Goal: Task Accomplishment & Management: Use online tool/utility

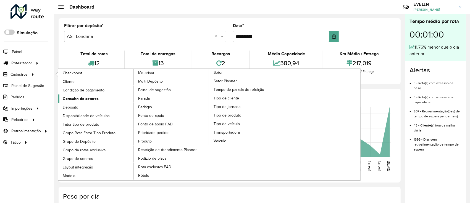
click at [89, 100] on span "Consulta de setores" at bounding box center [81, 99] width 36 height 6
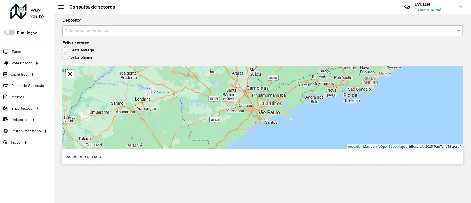
click at [102, 34] on div "Selecione um depósito" at bounding box center [262, 30] width 401 height 11
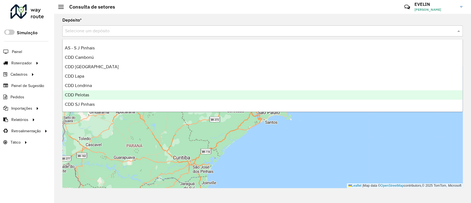
scroll to position [37, 0]
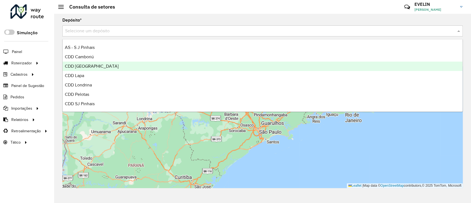
click at [87, 66] on span "CDD [GEOGRAPHIC_DATA]" at bounding box center [92, 66] width 54 height 5
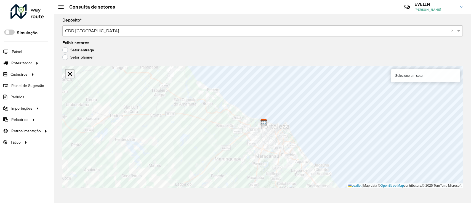
click at [71, 73] on link "Abrir mapa em tela cheia" at bounding box center [70, 74] width 8 height 8
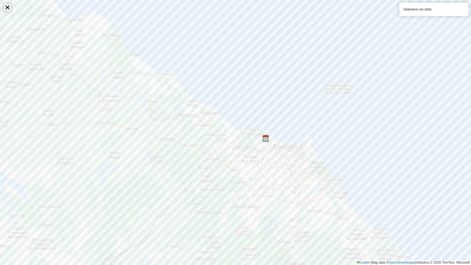
click at [6, 6] on link "Abrir mapa em tela cheia" at bounding box center [7, 7] width 8 height 8
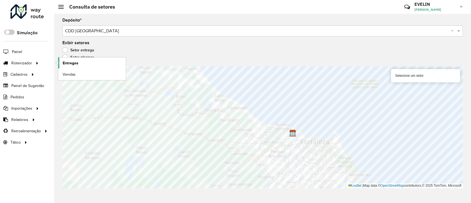
click at [75, 61] on span "Entregas" at bounding box center [71, 63] width 16 height 6
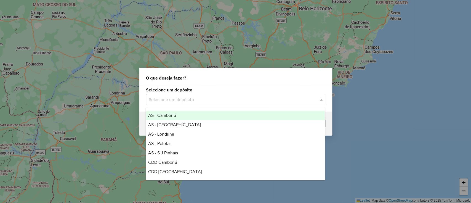
click at [204, 96] on input "text" at bounding box center [230, 99] width 163 height 7
type input "*"
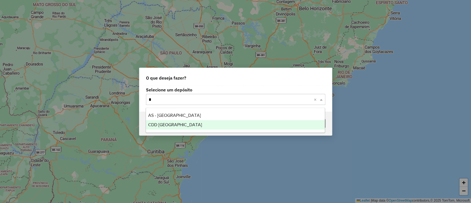
click at [180, 123] on div "CDD [GEOGRAPHIC_DATA]" at bounding box center [235, 124] width 179 height 9
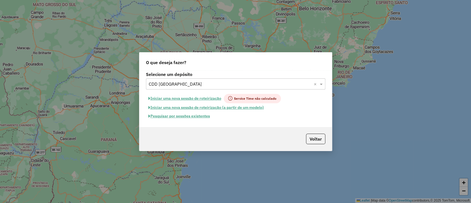
click at [178, 117] on button "Pesquisar por sessões existentes" at bounding box center [179, 116] width 67 height 9
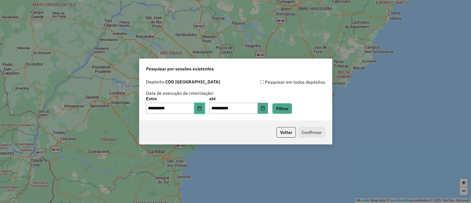
click at [205, 110] on button "Choose Date" at bounding box center [199, 108] width 10 height 11
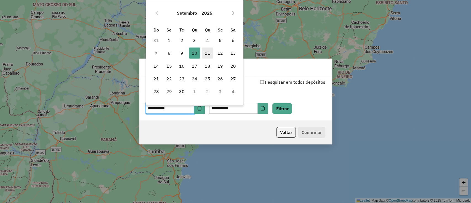
click at [211, 56] on span "11" at bounding box center [207, 52] width 11 height 11
type input "**********"
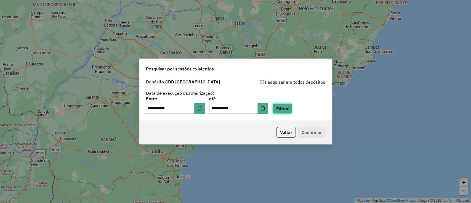
click at [291, 108] on button "Filtrar" at bounding box center [283, 108] width 20 height 10
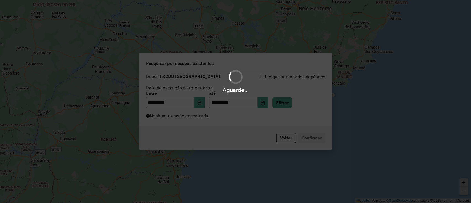
click at [202, 99] on hb-app "**********" at bounding box center [235, 101] width 471 height 203
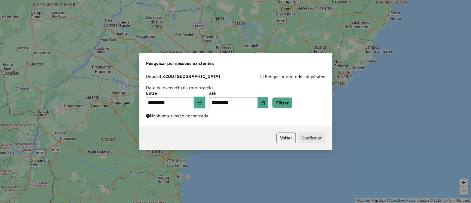
click at [202, 101] on icon "Choose Date" at bounding box center [199, 103] width 4 height 4
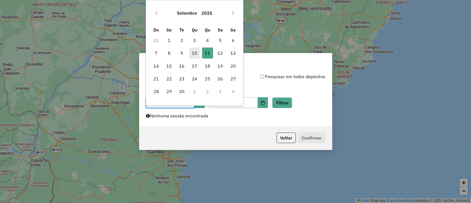
click at [194, 54] on span "10" at bounding box center [194, 52] width 11 height 11
type input "**********"
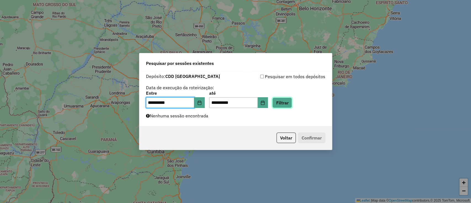
click at [289, 101] on button "Filtrar" at bounding box center [283, 102] width 20 height 10
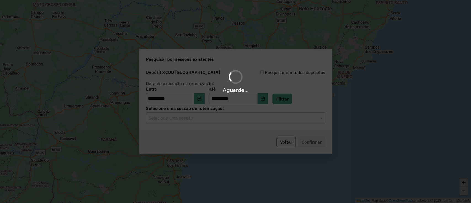
click at [231, 127] on hb-app "**********" at bounding box center [235, 101] width 471 height 203
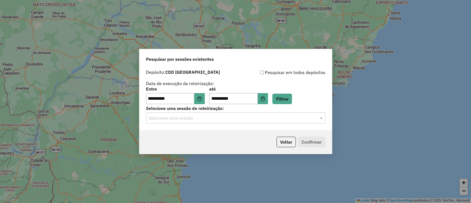
click at [226, 119] on input "text" at bounding box center [230, 118] width 163 height 7
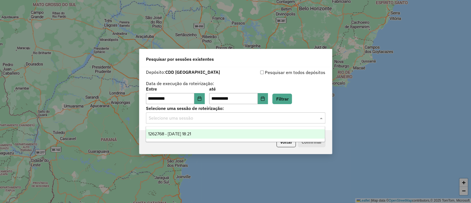
click at [208, 133] on div "1262768 - 10/09/2025 18:21" at bounding box center [235, 133] width 179 height 9
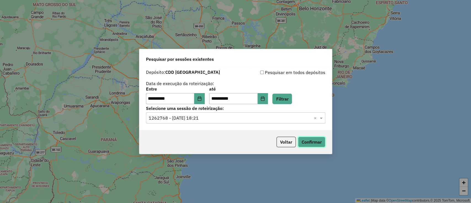
click at [313, 142] on button "Confirmar" at bounding box center [311, 142] width 27 height 10
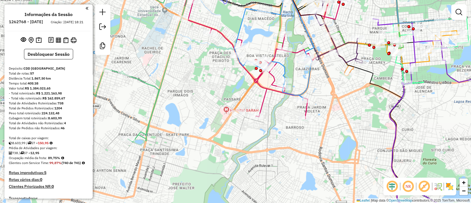
drag, startPoint x: 271, startPoint y: 116, endPoint x: 293, endPoint y: 107, distance: 23.4
click at [293, 107] on div "Janela de atendimento Grade de atendimento Capacidade Transportadoras Veículos …" at bounding box center [235, 101] width 471 height 203
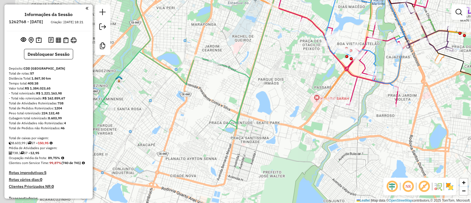
click at [227, 104] on div "Janela de atendimento Grade de atendimento Capacidade Transportadoras Veículos …" at bounding box center [235, 101] width 471 height 203
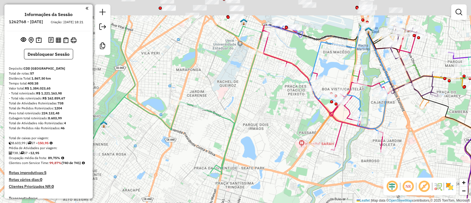
drag, startPoint x: 243, startPoint y: 68, endPoint x: 252, endPoint y: 50, distance: 20.5
click at [226, 117] on div "Janela de atendimento Grade de atendimento Capacidade Transportadoras Veículos …" at bounding box center [235, 101] width 471 height 203
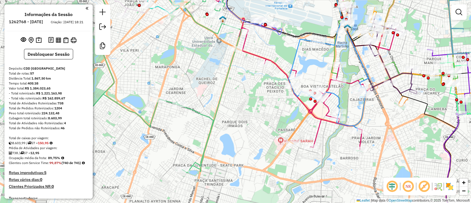
click at [291, 127] on div "Janela de atendimento Grade de atendimento Capacidade Transportadoras Veículos …" at bounding box center [235, 101] width 471 height 203
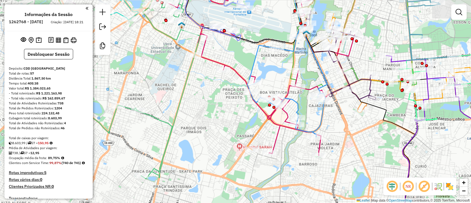
drag, startPoint x: 393, startPoint y: 107, endPoint x: 352, endPoint y: 113, distance: 41.6
click at [352, 113] on div "Janela de atendimento Grade de atendimento Capacidade Transportadoras Veículos …" at bounding box center [235, 101] width 471 height 203
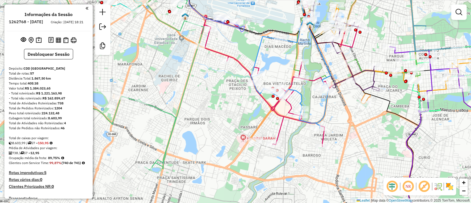
drag, startPoint x: 355, startPoint y: 133, endPoint x: 360, endPoint y: 121, distance: 12.9
click at [360, 121] on div "Janela de atendimento Grade de atendimento Capacidade Transportadoras Veículos …" at bounding box center [235, 101] width 471 height 203
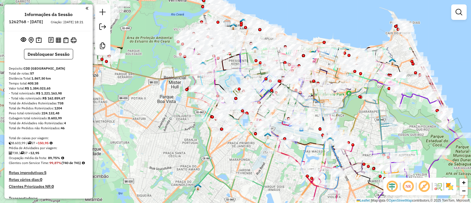
drag, startPoint x: 429, startPoint y: 48, endPoint x: 423, endPoint y: 115, distance: 67.6
click at [423, 115] on div "Janela de atendimento Grade de atendimento Capacidade Transportadoras Veículos …" at bounding box center [235, 101] width 471 height 203
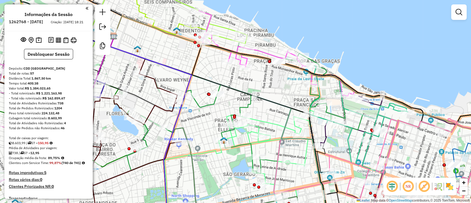
click at [283, 96] on div "Janela de atendimento Grade de atendimento Capacidade Transportadoras Veículos …" at bounding box center [235, 101] width 471 height 203
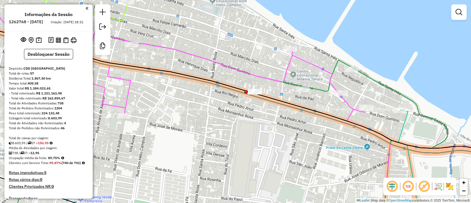
click at [245, 91] on div at bounding box center [246, 91] width 3 height 3
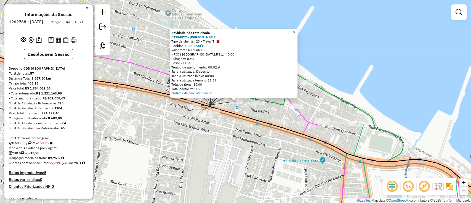
drag, startPoint x: 170, startPoint y: 36, endPoint x: 254, endPoint y: 37, distance: 83.9
click at [254, 37] on div "Atividade não roteirizada 51394927 - ANA CRISTINA DE OLIVEIRA FREITAS Tipo de c…" at bounding box center [234, 63] width 128 height 69
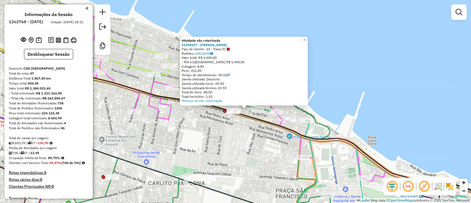
drag, startPoint x: 234, startPoint y: 132, endPoint x: 231, endPoint y: 114, distance: 17.9
click at [229, 115] on div "Atividade não roteirizada 51394927 - ANA CRISTINA DE OLIVEIRA FREITAS Tipo de c…" at bounding box center [235, 101] width 471 height 203
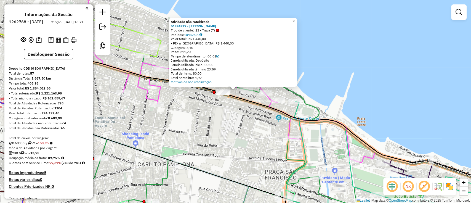
drag, startPoint x: 239, startPoint y: 116, endPoint x: 233, endPoint y: 114, distance: 6.6
click at [233, 114] on div "Atividade não roteirizada 51394927 - ANA CRISTINA DE OLIVEIRA FREITAS Tipo de c…" at bounding box center [235, 101] width 471 height 203
drag, startPoint x: 241, startPoint y: 134, endPoint x: 223, endPoint y: 105, distance: 34.3
click at [193, 54] on div "Atividade não roteirizada 51394927 - ANA CRISTINA DE OLIVEIRA FREITAS Tipo de c…" at bounding box center [235, 101] width 471 height 203
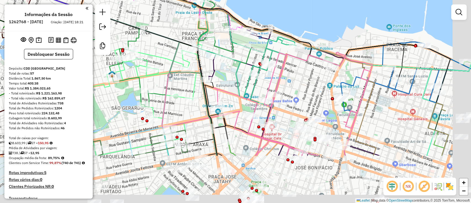
drag, startPoint x: 326, startPoint y: 153, endPoint x: 334, endPoint y: 103, distance: 50.5
click at [290, 84] on div "Atividade não roteirizada 51394927 - ANA CRISTINA DE OLIVEIRA FREITAS Tipo de c…" at bounding box center [235, 101] width 471 height 203
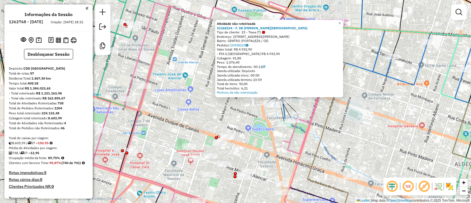
drag, startPoint x: 169, startPoint y: 29, endPoint x: 215, endPoint y: 28, distance: 45.6
click at [215, 28] on div "Atividade não roteirizada 51368224 - F. DE ASSIS EVANGELI Tipo de cliente: 23 -…" at bounding box center [235, 101] width 471 height 203
drag, startPoint x: 275, startPoint y: 28, endPoint x: 217, endPoint y: 20, distance: 58.5
click at [217, 20] on div "Atividade não roteirizada 51368224 - F. DE ASSIS EVANGELI Tipo de cliente: 23 -…" at bounding box center [279, 58] width 128 height 77
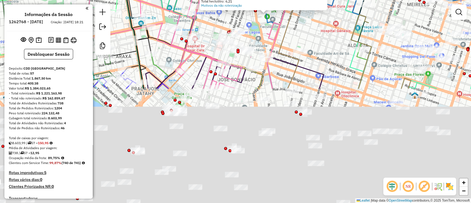
drag, startPoint x: 321, startPoint y: 70, endPoint x: 323, endPoint y: 50, distance: 20.0
click at [312, 18] on div "Atividade não roteirizada 51368224 - F. DE ASSIS EVANGELI Tipo de cliente: 23 -…" at bounding box center [235, 101] width 471 height 203
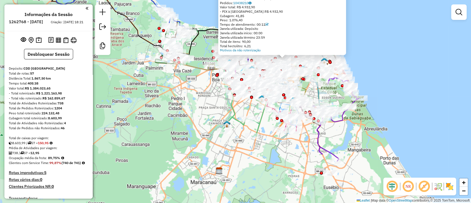
drag, startPoint x: 210, startPoint y: 166, endPoint x: 194, endPoint y: 107, distance: 61.3
click at [194, 107] on div "Atividade não roteirizada 51368224 - F. DE ASSIS EVANGELI Tipo de cliente: 23 -…" at bounding box center [235, 101] width 471 height 203
click at [260, 125] on icon at bounding box center [244, 113] width 45 height 47
select select "**********"
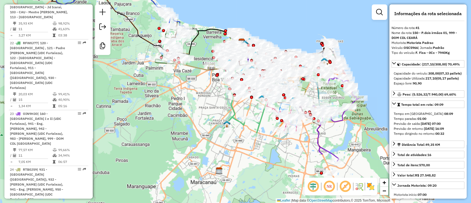
scroll to position [1844, 0]
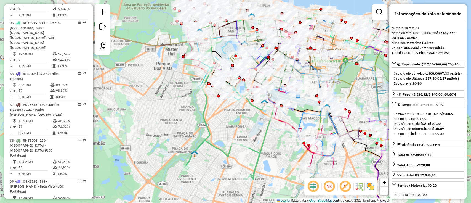
drag, startPoint x: 239, startPoint y: 116, endPoint x: 236, endPoint y: 157, distance: 41.0
click at [236, 157] on div "Janela de atendimento Grade de atendimento Capacidade Transportadoras Veículos …" at bounding box center [235, 101] width 471 height 203
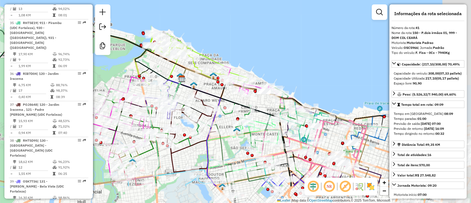
drag, startPoint x: 311, startPoint y: 81, endPoint x: 263, endPoint y: 80, distance: 48.6
click at [247, 44] on div "Janela de atendimento Grade de atendimento Capacidade Transportadoras Veículos …" at bounding box center [235, 101] width 471 height 203
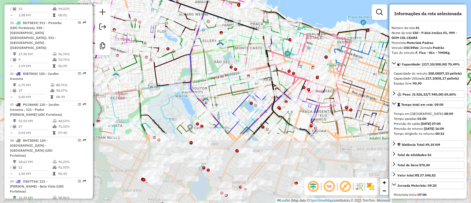
drag, startPoint x: 220, startPoint y: 151, endPoint x: 261, endPoint y: 67, distance: 93.0
click at [220, 61] on div "Janela de atendimento Grade de atendimento Capacidade Transportadoras Veículos …" at bounding box center [235, 101] width 471 height 203
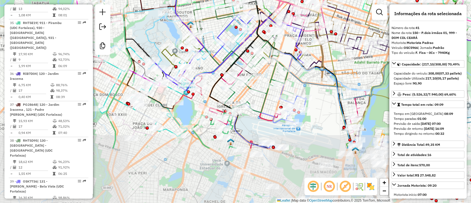
drag, startPoint x: 284, startPoint y: 176, endPoint x: 269, endPoint y: 102, distance: 75.4
click at [269, 102] on div "Rota 22 - Placa RFW0J77 51383121 - CLESIO BRITO Janela de atendimento Grade de …" at bounding box center [235, 101] width 471 height 203
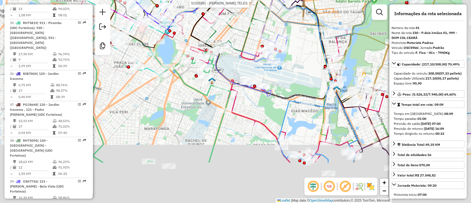
drag, startPoint x: 279, startPoint y: 114, endPoint x: 275, endPoint y: 96, distance: 18.3
click at [275, 96] on div "Rota 22 - Placa RFW0J77 51383121 - CLESIO BRITO Rota 53 - Placa PNV1952 5133335…" at bounding box center [235, 101] width 471 height 203
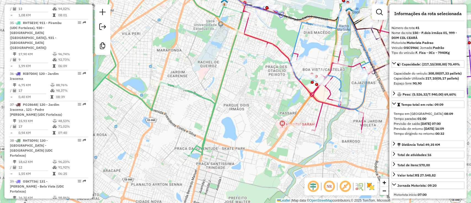
click at [188, 50] on div "Rota 22 - Placa RFW0J77 51383121 - CLESIO BRITO Rota 53 - Placa PNV1952 5133335…" at bounding box center [235, 101] width 471 height 203
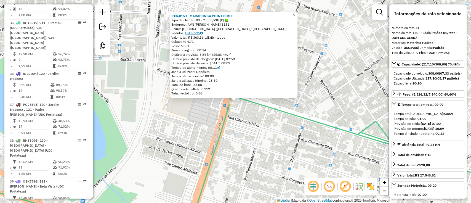
click at [203, 32] on icon at bounding box center [201, 32] width 3 height 3
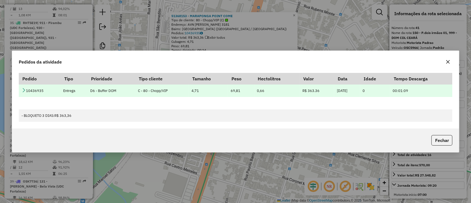
click at [24, 90] on icon at bounding box center [24, 90] width 4 height 4
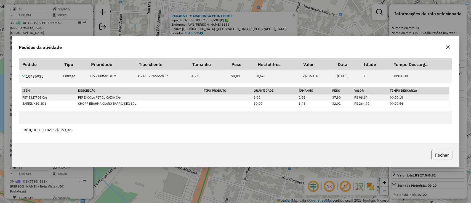
click at [447, 151] on button "Fechar" at bounding box center [442, 155] width 21 height 10
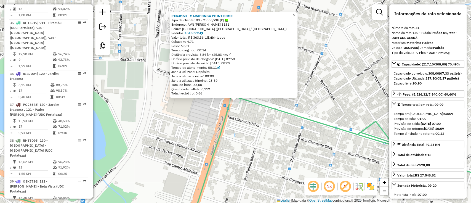
drag, startPoint x: 250, startPoint y: 122, endPoint x: 220, endPoint y: 103, distance: 34.9
click at [220, 89] on div "51368153 - MARAPONGA POINT COME Tipo de cliente: 80 - Chopp/VIP (C) Endereço: A…" at bounding box center [235, 101] width 471 height 203
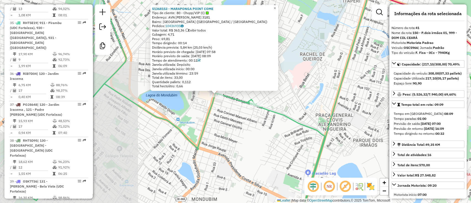
click at [219, 102] on div "51368153 - MARAPONGA POINT COME Tipo de cliente: 80 - Chopp/VIP (C) Endereço: A…" at bounding box center [235, 101] width 471 height 203
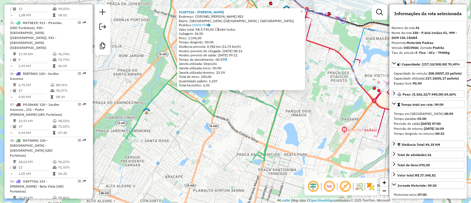
drag, startPoint x: 240, startPoint y: 130, endPoint x: 243, endPoint y: 142, distance: 12.5
click at [240, 130] on div "51387226 - BRENO JUVENAL SOUSA Endereço: CORONEL JAIME ROLEMBERG 853 Bairro: JA…" at bounding box center [235, 101] width 471 height 203
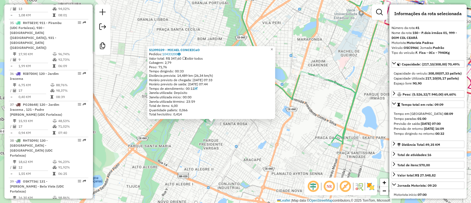
drag, startPoint x: 175, startPoint y: 116, endPoint x: 152, endPoint y: 137, distance: 30.7
click at [152, 137] on div "51399339 - MICAEL CONCEICaO Pedidos: 10433200 Valor total: R$ 347,60 Exibir tod…" at bounding box center [235, 101] width 471 height 203
click at [273, 47] on span "×" at bounding box center [272, 49] width 2 height 5
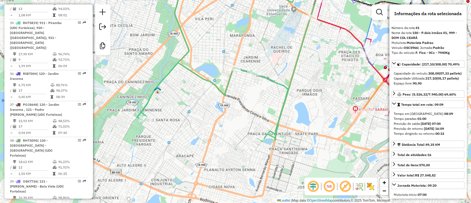
drag, startPoint x: 262, startPoint y: 47, endPoint x: 267, endPoint y: 75, distance: 28.7
click at [261, 47] on div "Rota 41 - Placa OSC5966 51387226 - BRENO JUVENAL SOUSA Janela de atendimento Gr…" at bounding box center [235, 101] width 471 height 203
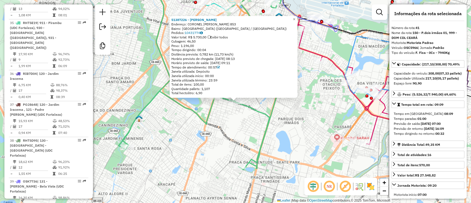
click at [373, 190] on img at bounding box center [370, 186] width 9 height 9
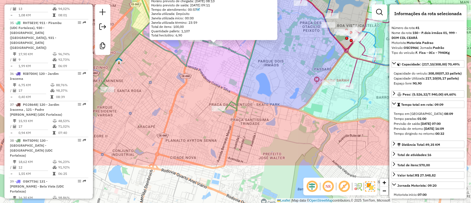
drag, startPoint x: 303, startPoint y: 109, endPoint x: 296, endPoint y: 77, distance: 32.2
click at [294, 72] on div "51387226 - BRENO JUVENAL SOUSA Endereço: CORONEL JAIME ROLEMBERG 853 Bairro: JA…" at bounding box center [235, 101] width 471 height 203
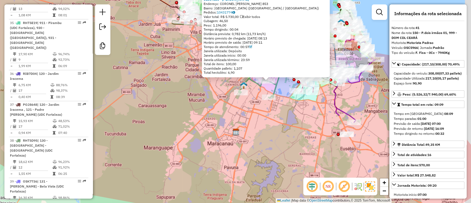
click at [286, 112] on div "51387226 - BRENO JUVENAL SOUSA Endereço: CORONEL JAIME ROLEMBERG 853 Bairro: JA…" at bounding box center [235, 101] width 471 height 203
click at [274, 89] on icon at bounding box center [261, 74] width 45 height 47
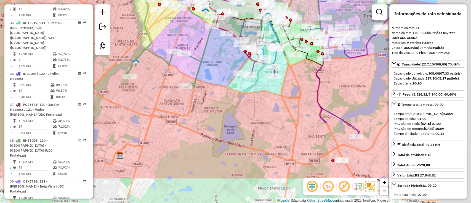
drag, startPoint x: 296, startPoint y: 125, endPoint x: 224, endPoint y: 78, distance: 85.5
click at [224, 78] on div "Janela de atendimento Grade de atendimento Capacidade Transportadoras Veículos …" at bounding box center [235, 101] width 471 height 203
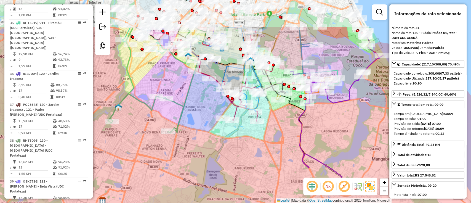
drag, startPoint x: 343, startPoint y: 89, endPoint x: 380, endPoint y: 97, distance: 37.7
click at [328, 139] on div "Janela de atendimento Grade de atendimento Capacidade Transportadoras Veículos …" at bounding box center [235, 101] width 471 height 203
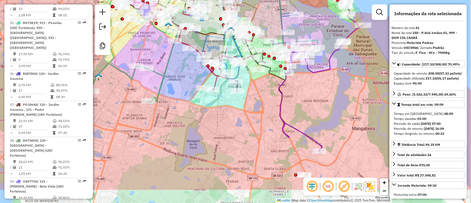
click at [309, 90] on div "Janela de atendimento Grade de atendimento Capacidade Transportadoras Veículos …" at bounding box center [235, 101] width 471 height 203
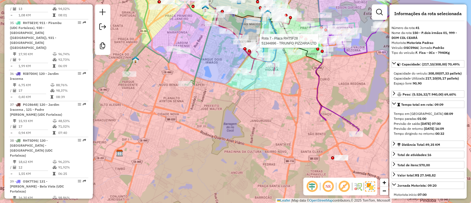
drag, startPoint x: 256, startPoint y: 139, endPoint x: 342, endPoint y: 96, distance: 96.0
click at [276, 132] on div "Rota 7 - Placa RHT5F28 51344896 - TRIUNFO PIZZARIA LTD Janela de atendimento Gr…" at bounding box center [235, 101] width 471 height 203
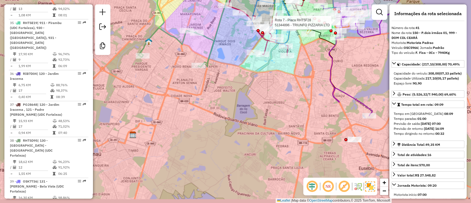
click at [142, 108] on div "Rota 7 - Placa RHT5F28 51344896 - TRIUNFO PIZZARIA LTD Janela de atendimento Gr…" at bounding box center [235, 101] width 471 height 203
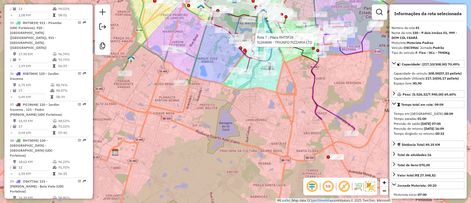
drag, startPoint x: 202, startPoint y: 107, endPoint x: 342, endPoint y: 119, distance: 141.3
click at [184, 125] on div "Rota 7 - Placa RHT5F28 51344896 - TRIUNFO PIZZARIA LTD Janela de atendimento Gr…" at bounding box center [235, 101] width 471 height 203
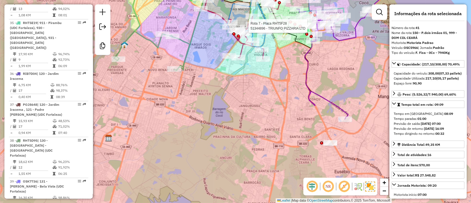
click at [228, 115] on div "Rota 7 - Placa RHT5F28 51344896 - TRIUNFO PIZZARIA LTD Janela de atendimento Gr…" at bounding box center [235, 101] width 471 height 203
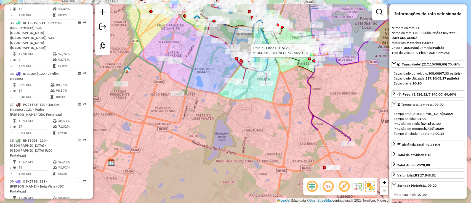
drag, startPoint x: 271, startPoint y: 136, endPoint x: 276, endPoint y: 135, distance: 4.8
click at [271, 136] on div "Rota 7 - Placa RHT5F28 51344896 - TRIUNFO PIZZARIA LTD Janela de atendimento Gr…" at bounding box center [235, 101] width 471 height 203
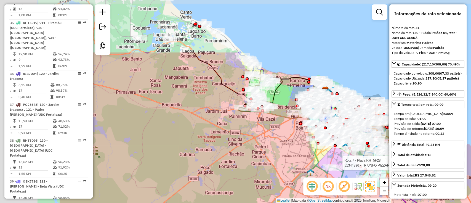
drag, startPoint x: 146, startPoint y: 84, endPoint x: 253, endPoint y: 157, distance: 129.4
click at [253, 157] on div "Rota 7 - Placa RHT5F28 51344896 - TRIUNFO PIZZARIA LTD Janela de atendimento Gr…" at bounding box center [235, 101] width 471 height 203
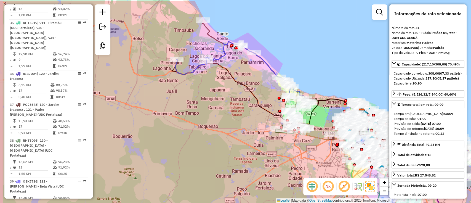
drag, startPoint x: 255, startPoint y: 34, endPoint x: 280, endPoint y: 49, distance: 28.5
click at [280, 49] on div "Rota 7 - Placa RHT5F28 51344896 - TRIUNFO PIZZARIA LTD Janela de atendimento Gr…" at bounding box center [235, 101] width 471 height 203
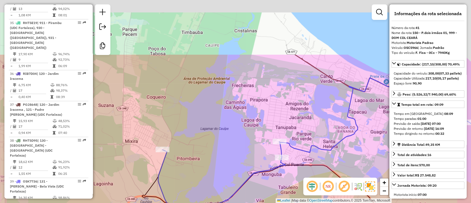
drag, startPoint x: 224, startPoint y: 50, endPoint x: 197, endPoint y: 129, distance: 84.2
click at [174, 159] on div "Rota 7 - Placa RHT5F28 51344896 - TRIUNFO PIZZARIA LTD Janela de atendimento Gr…" at bounding box center [235, 101] width 471 height 203
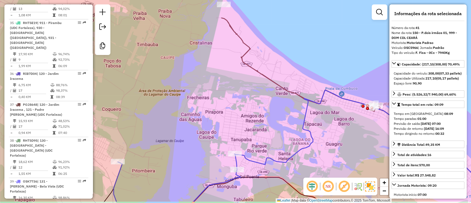
drag, startPoint x: 217, startPoint y: 54, endPoint x: 178, endPoint y: 28, distance: 47.2
click at [177, 19] on div "Rota 7 - Placa RHT5F28 51344896 - TRIUNFO PIZZARIA LTD Janela de atendimento Gr…" at bounding box center [235, 101] width 471 height 203
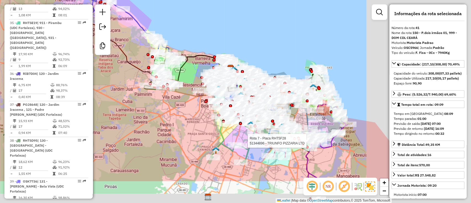
drag, startPoint x: 287, startPoint y: 75, endPoint x: 168, endPoint y: 32, distance: 126.0
click at [168, 32] on div "Rota 7 - Placa RHT5F28 51344896 - TRIUNFO PIZZARIA LTD Janela de atendimento Gr…" at bounding box center [235, 101] width 471 height 203
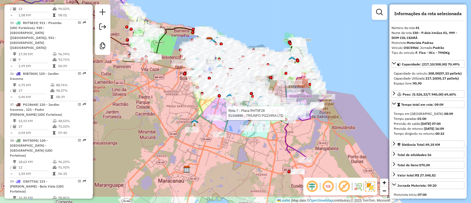
drag, startPoint x: 233, startPoint y: 38, endPoint x: 215, endPoint y: 27, distance: 21.3
click at [216, 17] on div "Rota 7 - Placa RHT5F28 51344896 - TRIUNFO PIZZARIA LTD Janela de atendimento Gr…" at bounding box center [235, 101] width 471 height 203
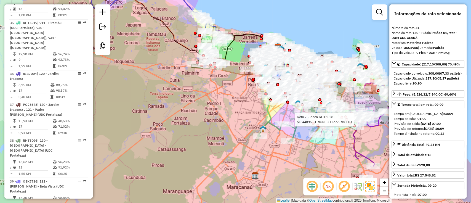
drag, startPoint x: 234, startPoint y: 155, endPoint x: 304, endPoint y: 162, distance: 69.9
click at [304, 162] on div "Rota 7 - Placa RHT5F28 51344896 - TRIUNFO PIZZARIA LTD Janela de atendimento Gr…" at bounding box center [235, 101] width 471 height 203
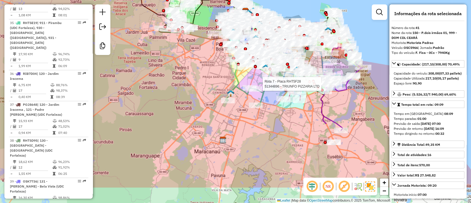
drag, startPoint x: 307, startPoint y: 158, endPoint x: 275, endPoint y: 123, distance: 48.1
click at [275, 123] on div "Rota 7 - Placa RHT5F28 51344896 - TRIUNFO PIZZARIA LTD Janela de atendimento Gr…" at bounding box center [235, 101] width 471 height 203
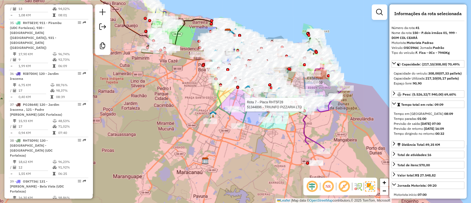
click at [265, 141] on div "Rota 7 - Placa RHT5F28 51344896 - TRIUNFO PIZZARIA LTD Rota 41 - Placa OSC5966 …" at bounding box center [235, 101] width 471 height 203
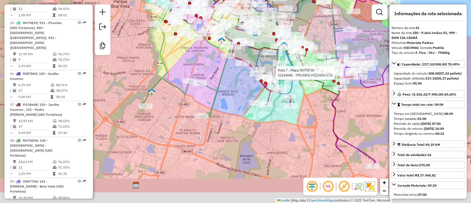
drag, startPoint x: 253, startPoint y: 163, endPoint x: 166, endPoint y: 84, distance: 117.7
click at [270, 133] on div "Rota 7 - Placa RHT5F28 51344896 - TRIUNFO PIZZARIA LTD Janela de atendimento Gr…" at bounding box center [235, 101] width 471 height 203
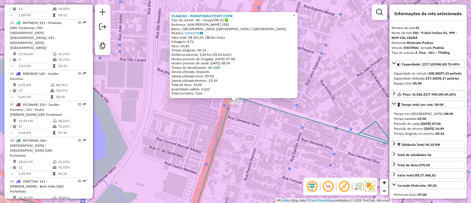
click at [207, 33] on div "Pedidos: 10436935" at bounding box center [233, 33] width 125 height 4
click at [203, 31] on icon at bounding box center [201, 32] width 3 height 3
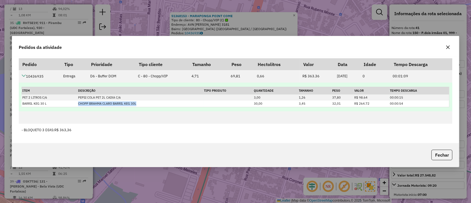
drag, startPoint x: 74, startPoint y: 102, endPoint x: 142, endPoint y: 107, distance: 67.9
click at [142, 107] on table "Item Descrição Tipo Produto Quantidade Tamanho Peso Valor Tempo Descarga PET 2 …" at bounding box center [236, 97] width 428 height 20
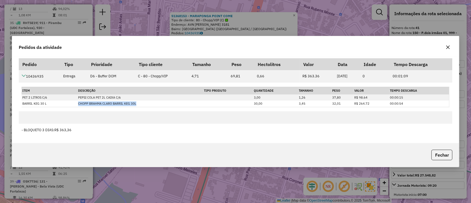
click at [448, 49] on button "button" at bounding box center [448, 47] width 9 height 9
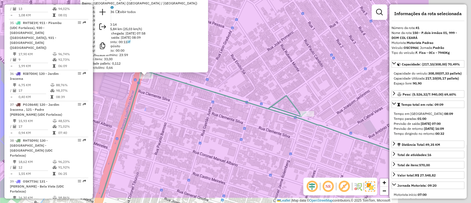
drag, startPoint x: 199, startPoint y: 105, endPoint x: 199, endPoint y: 85, distance: 20.4
click at [133, 80] on div "51368153 - MARAPONGA POINT COME Tipo de cliente: 80 - Chopp/VIP (C) Endereço: A…" at bounding box center [235, 101] width 471 height 203
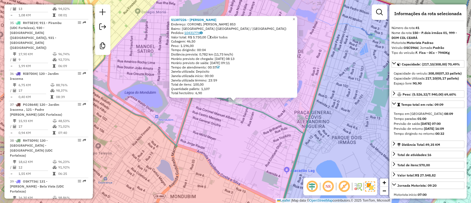
click at [203, 32] on icon at bounding box center [201, 32] width 3 height 3
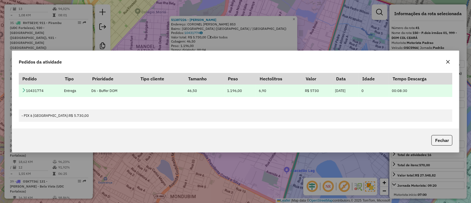
click at [26, 90] on td "10431774" at bounding box center [40, 90] width 42 height 12
click at [23, 89] on icon at bounding box center [24, 90] width 4 height 4
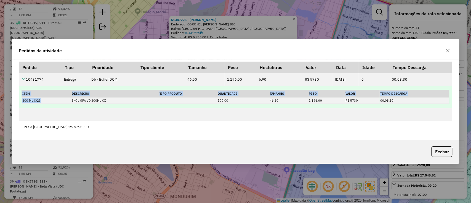
drag, startPoint x: 75, startPoint y: 101, endPoint x: 145, endPoint y: 106, distance: 69.7
click at [145, 106] on td "Item Descrição Tipo Produto Quantidade Tamanho Peso Valor Tempo Descarga 300 ML…" at bounding box center [236, 97] width 434 height 23
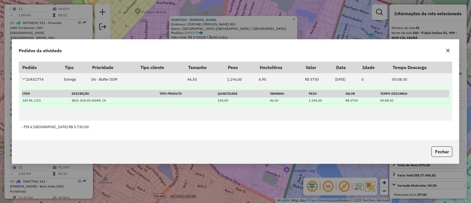
click at [81, 101] on td "SKOL GFA VD 300ML CX" at bounding box center [115, 100] width 88 height 6
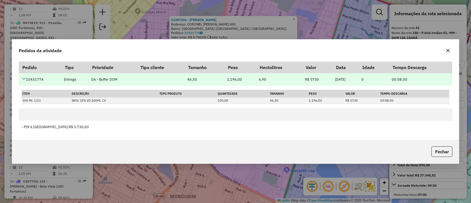
drag, startPoint x: 89, startPoint y: 79, endPoint x: 126, endPoint y: 80, distance: 37.8
click at [126, 80] on td "D6 - Buffer DOM" at bounding box center [112, 79] width 48 height 12
drag, startPoint x: 178, startPoint y: 80, endPoint x: 260, endPoint y: 77, distance: 81.8
click at [260, 77] on tr "10431774 Entrega D6 - Buffer DOM 46,50 1.196,00 6,90 R$ 5730 10/09/2025 0 00:08…" at bounding box center [236, 79] width 434 height 12
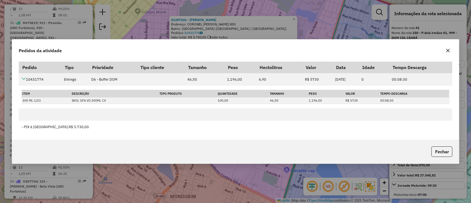
click at [446, 51] on icon "button" at bounding box center [448, 50] width 4 height 4
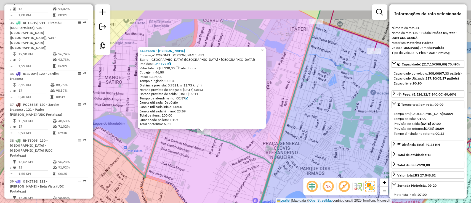
drag, startPoint x: 269, startPoint y: 147, endPoint x: 260, endPoint y: 123, distance: 26.0
click at [267, 149] on div "51387226 - BRENO JUVENAL SOUSA Endereço: CORONEL JAIME ROLEMBERG 853 Bairro: JA…" at bounding box center [235, 101] width 471 height 203
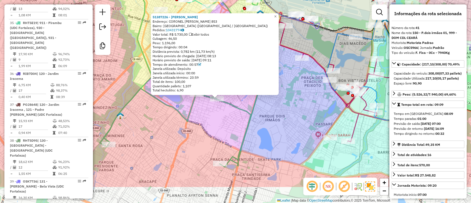
click at [230, 127] on div "51387226 - BRENO JUVENAL SOUSA Endereço: CORONEL JAIME ROLEMBERG 853 Bairro: JA…" at bounding box center [235, 101] width 471 height 203
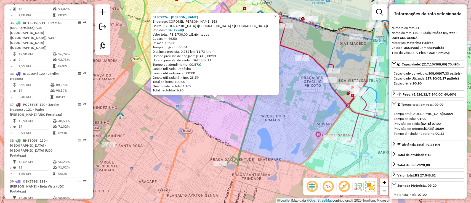
click at [277, 15] on span "×" at bounding box center [275, 16] width 2 height 5
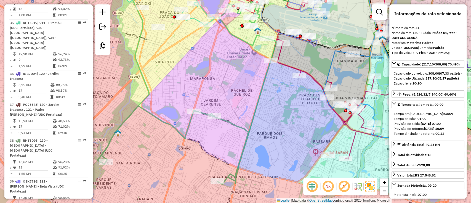
drag, startPoint x: 223, startPoint y: 49, endPoint x: 325, endPoint y: 134, distance: 131.8
click at [221, 67] on div "Janela de atendimento Grade de atendimento Capacidade Transportadoras Veículos …" at bounding box center [235, 101] width 471 height 203
drag, startPoint x: 199, startPoint y: 154, endPoint x: 234, endPoint y: 100, distance: 64.8
click at [247, 153] on div "Janela de atendimento Grade de atendimento Capacidade Transportadoras Veículos …" at bounding box center [235, 101] width 471 height 203
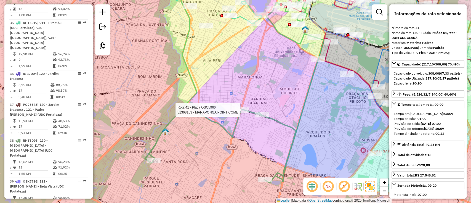
click at [241, 113] on div at bounding box center [242, 110] width 14 height 6
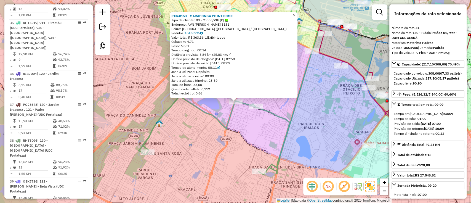
click at [295, 13] on link "×" at bounding box center [294, 15] width 7 height 7
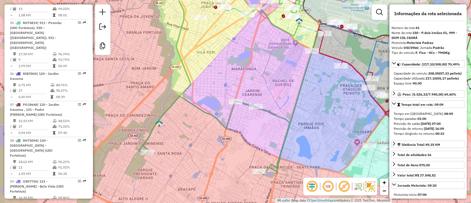
drag, startPoint x: 301, startPoint y: 81, endPoint x: 284, endPoint y: 70, distance: 19.7
click at [284, 70] on icon at bounding box center [228, 81] width 179 height 186
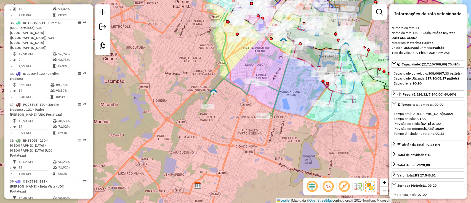
drag, startPoint x: 249, startPoint y: 55, endPoint x: 262, endPoint y: 74, distance: 23.4
click at [262, 74] on div "Janela de atendimento Grade de atendimento Capacidade Transportadoras Veículos …" at bounding box center [235, 101] width 471 height 203
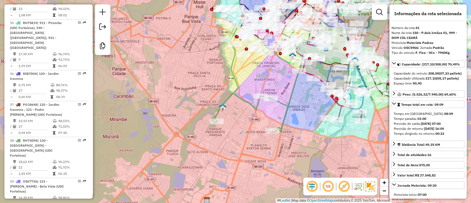
drag, startPoint x: 300, startPoint y: 95, endPoint x: 271, endPoint y: 82, distance: 32.2
click at [271, 82] on div "Janela de atendimento Grade de atendimento Capacidade Transportadoras Veículos …" at bounding box center [235, 101] width 471 height 203
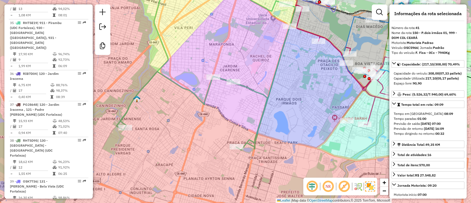
drag, startPoint x: 246, startPoint y: 101, endPoint x: 230, endPoint y: 91, distance: 18.9
click at [235, 91] on div "Janela de atendimento Grade de atendimento Capacidade Transportadoras Veículos …" at bounding box center [235, 101] width 471 height 203
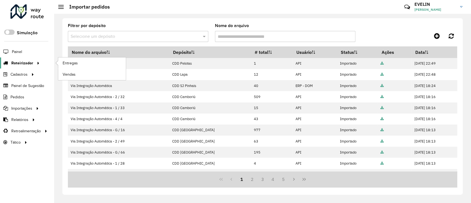
scroll to position [108, 0]
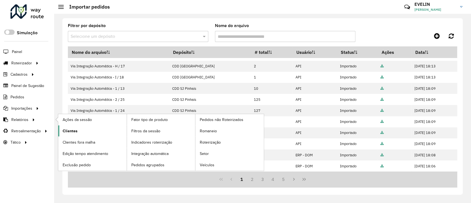
click at [72, 130] on span "Clientes" at bounding box center [70, 131] width 15 height 6
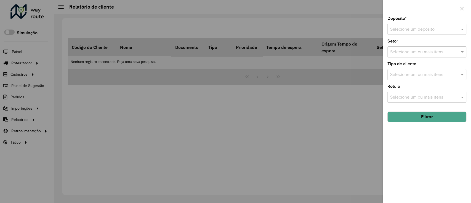
click at [436, 30] on input "text" at bounding box center [421, 29] width 62 height 7
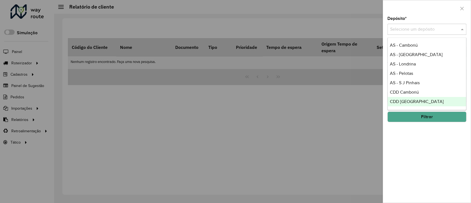
click at [418, 106] on div "CDD Lapa" at bounding box center [427, 110] width 78 height 9
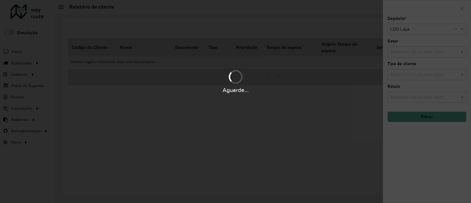
click at [419, 32] on div "Aguarde..." at bounding box center [235, 101] width 471 height 203
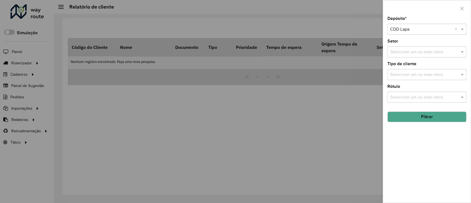
click at [418, 29] on input "text" at bounding box center [421, 29] width 62 height 7
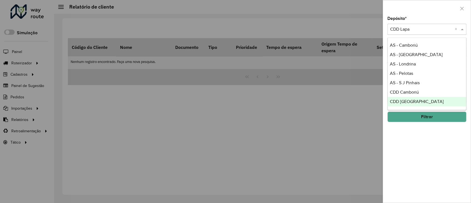
click at [414, 105] on div "CDD [GEOGRAPHIC_DATA]" at bounding box center [427, 101] width 78 height 9
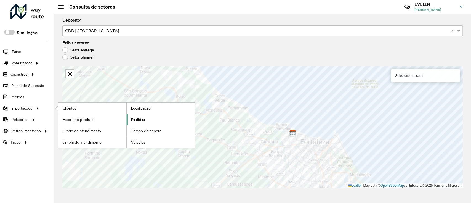
click at [139, 119] on span "Pedidos" at bounding box center [138, 120] width 14 height 6
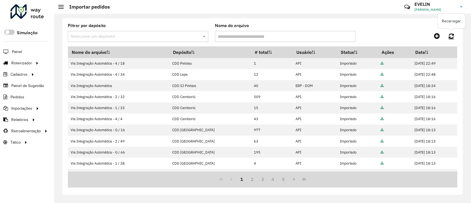
click at [451, 37] on icon at bounding box center [451, 36] width 5 height 6
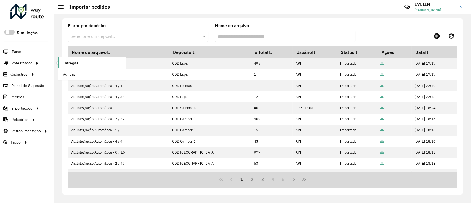
click at [70, 60] on span "Entregas" at bounding box center [71, 63] width 16 height 6
click at [453, 31] on link at bounding box center [452, 36] width 12 height 10
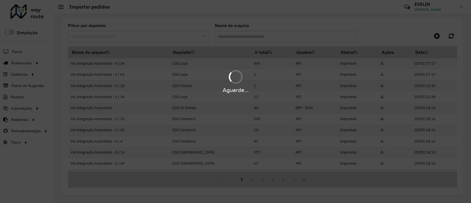
click at [31, 62] on div "Aguarde..." at bounding box center [235, 101] width 471 height 203
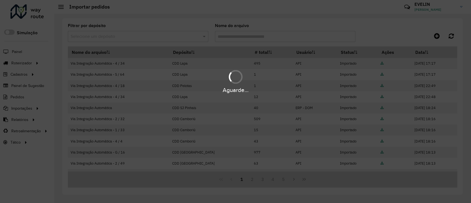
click at [31, 62] on div "Aguarde..." at bounding box center [235, 101] width 471 height 203
drag, startPoint x: 31, startPoint y: 62, endPoint x: 35, endPoint y: 62, distance: 4.1
click at [33, 62] on div "Aguarde..." at bounding box center [235, 101] width 471 height 203
click at [36, 62] on div "Aguarde..." at bounding box center [235, 101] width 471 height 203
click at [40, 62] on div "Aguarde..." at bounding box center [235, 101] width 471 height 203
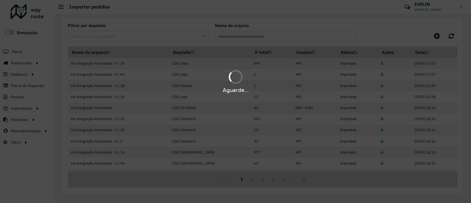
click at [40, 62] on div "Aguarde..." at bounding box center [235, 101] width 471 height 203
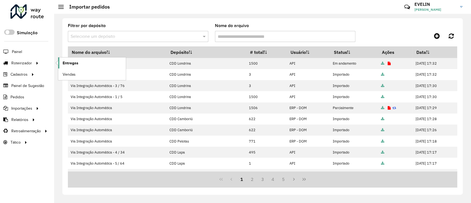
click at [77, 61] on span "Entregas" at bounding box center [71, 63] width 16 height 6
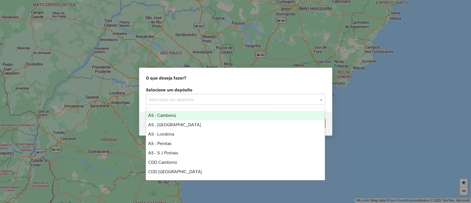
click at [216, 101] on input "text" at bounding box center [230, 99] width 163 height 7
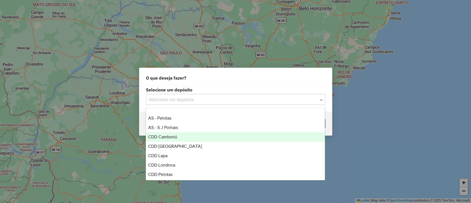
scroll to position [37, 0]
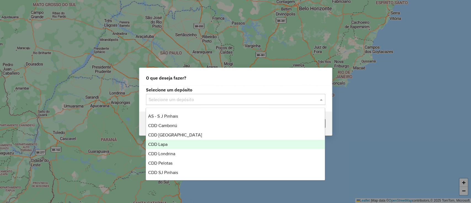
click at [178, 147] on div "CDD Lapa" at bounding box center [235, 144] width 179 height 9
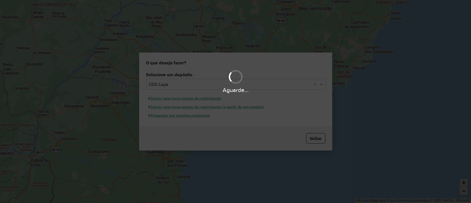
click at [199, 97] on div "Aguarde..." at bounding box center [235, 101] width 471 height 203
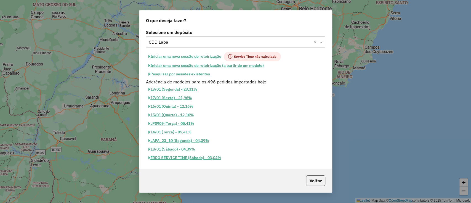
click at [317, 182] on button "Voltar" at bounding box center [315, 180] width 19 height 10
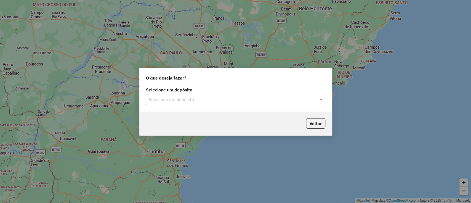
click at [237, 100] on input "text" at bounding box center [230, 99] width 163 height 7
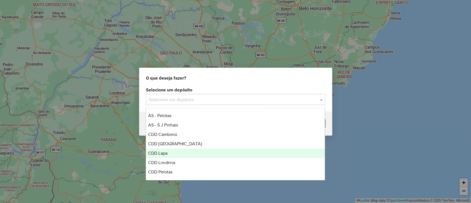
scroll to position [37, 0]
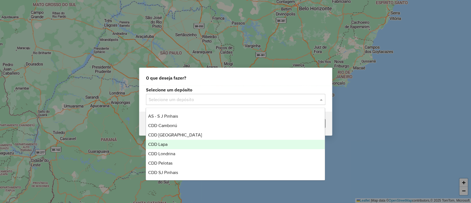
click at [179, 143] on div "CDD Lapa" at bounding box center [235, 144] width 179 height 9
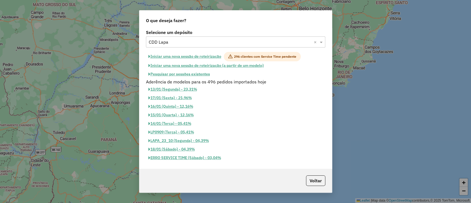
click at [193, 56] on button "Iniciar uma nova sessão de roteirização" at bounding box center [185, 56] width 78 height 9
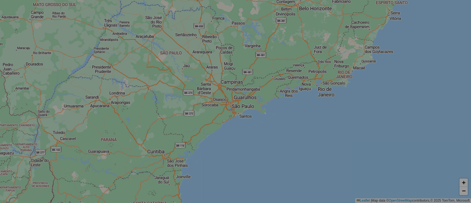
select select "*"
